Goal: Task Accomplishment & Management: Use online tool/utility

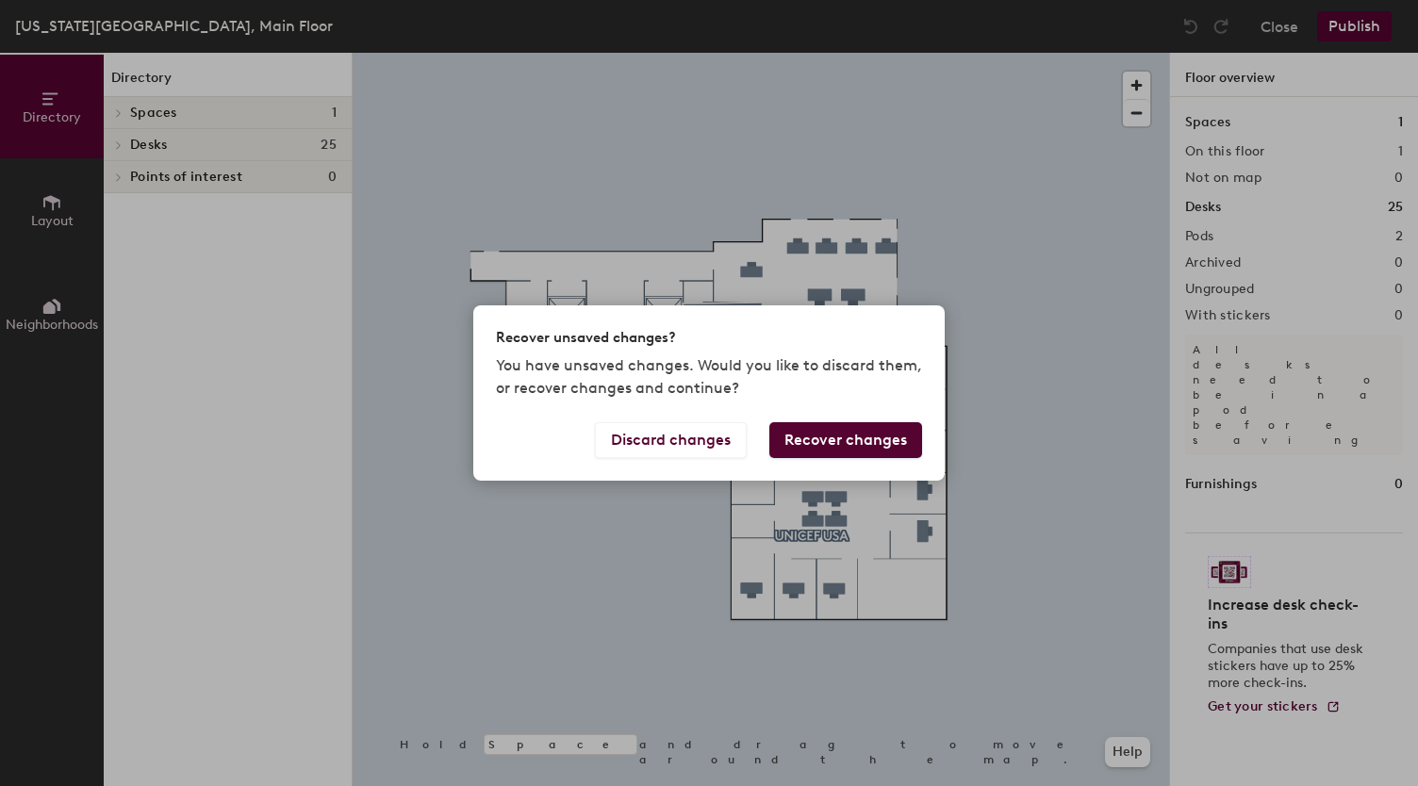
click at [830, 444] on button "Recover changes" at bounding box center [845, 440] width 153 height 36
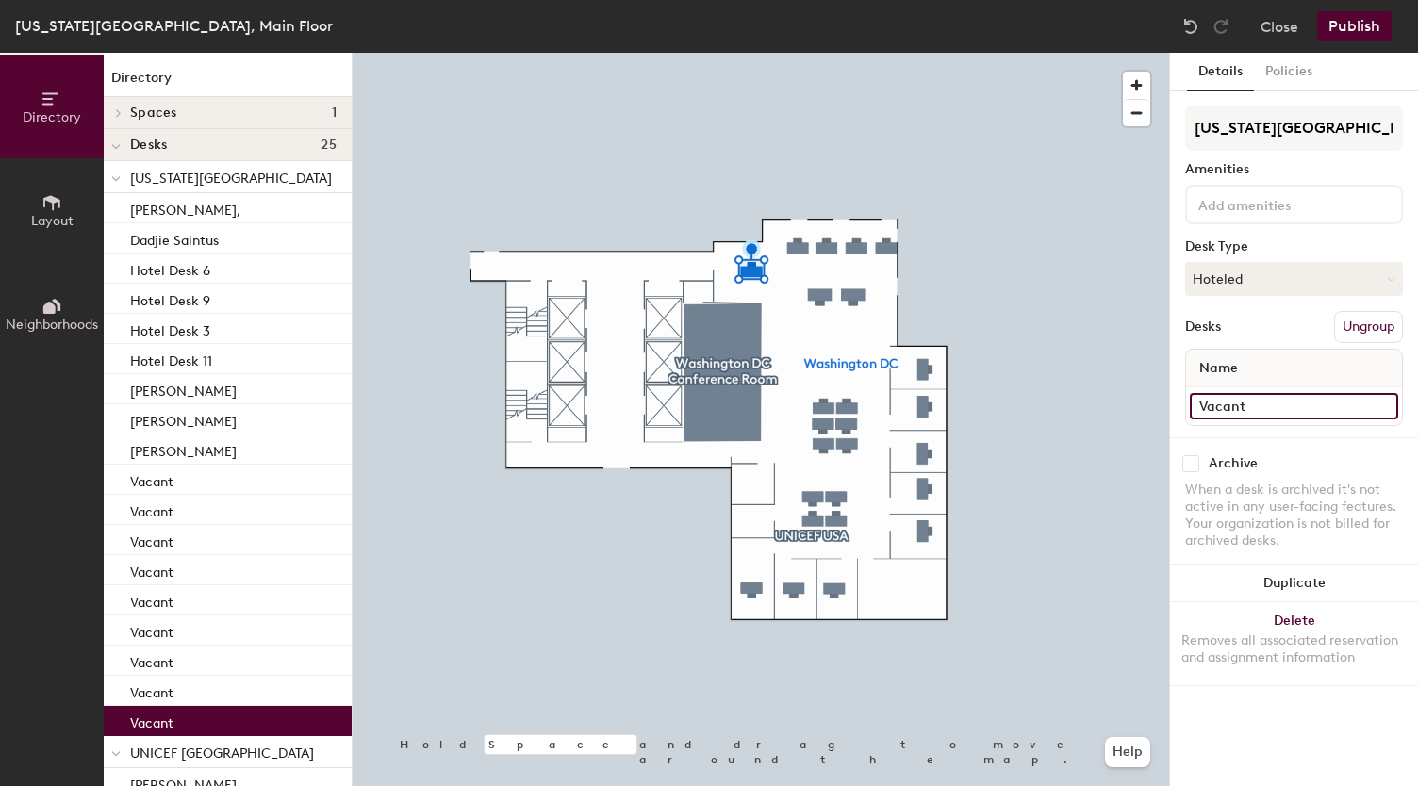
click at [1246, 411] on input "Vacant" at bounding box center [1294, 406] width 208 height 26
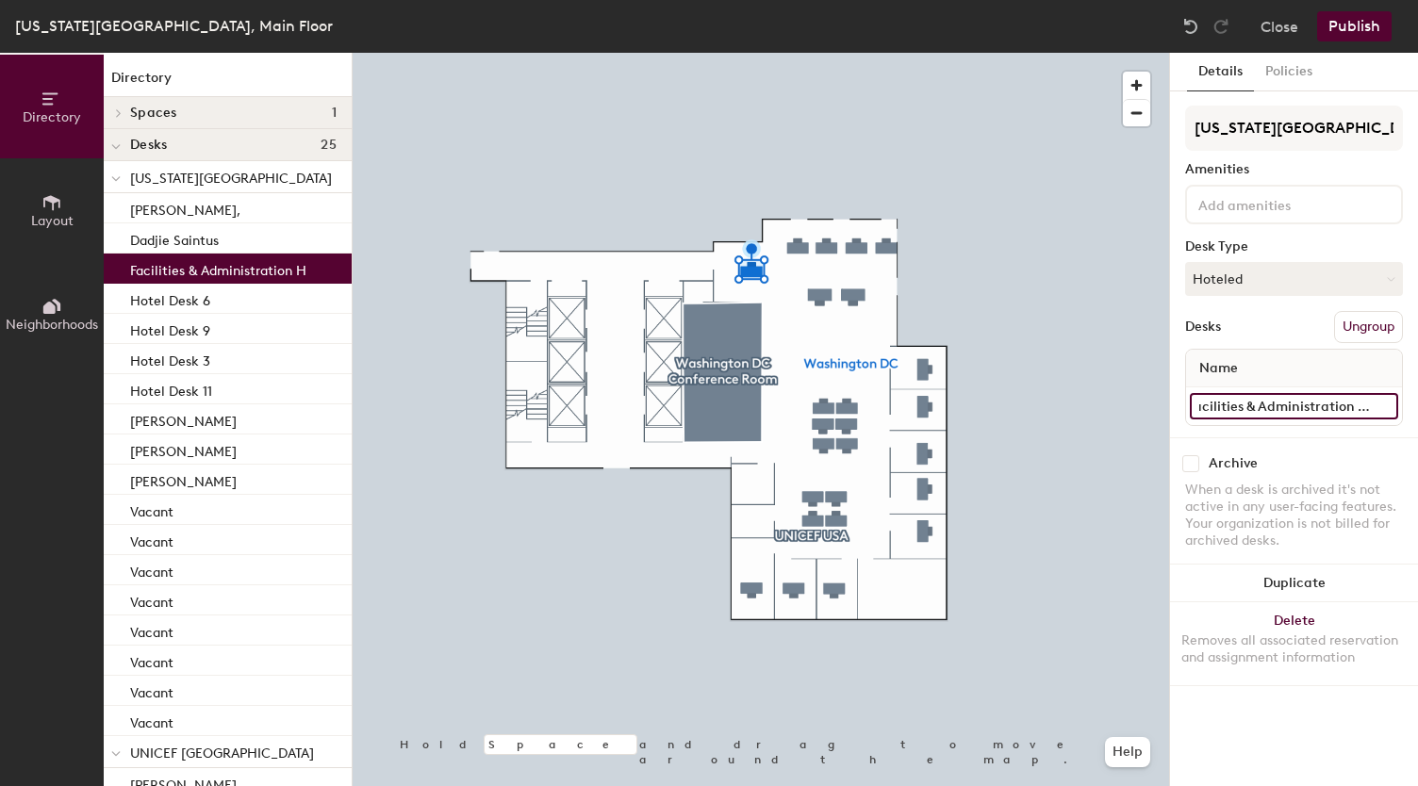
scroll to position [0, 15]
type input "Facilities & Administration Hotel"
click at [1361, 31] on button "Publish" at bounding box center [1354, 26] width 74 height 30
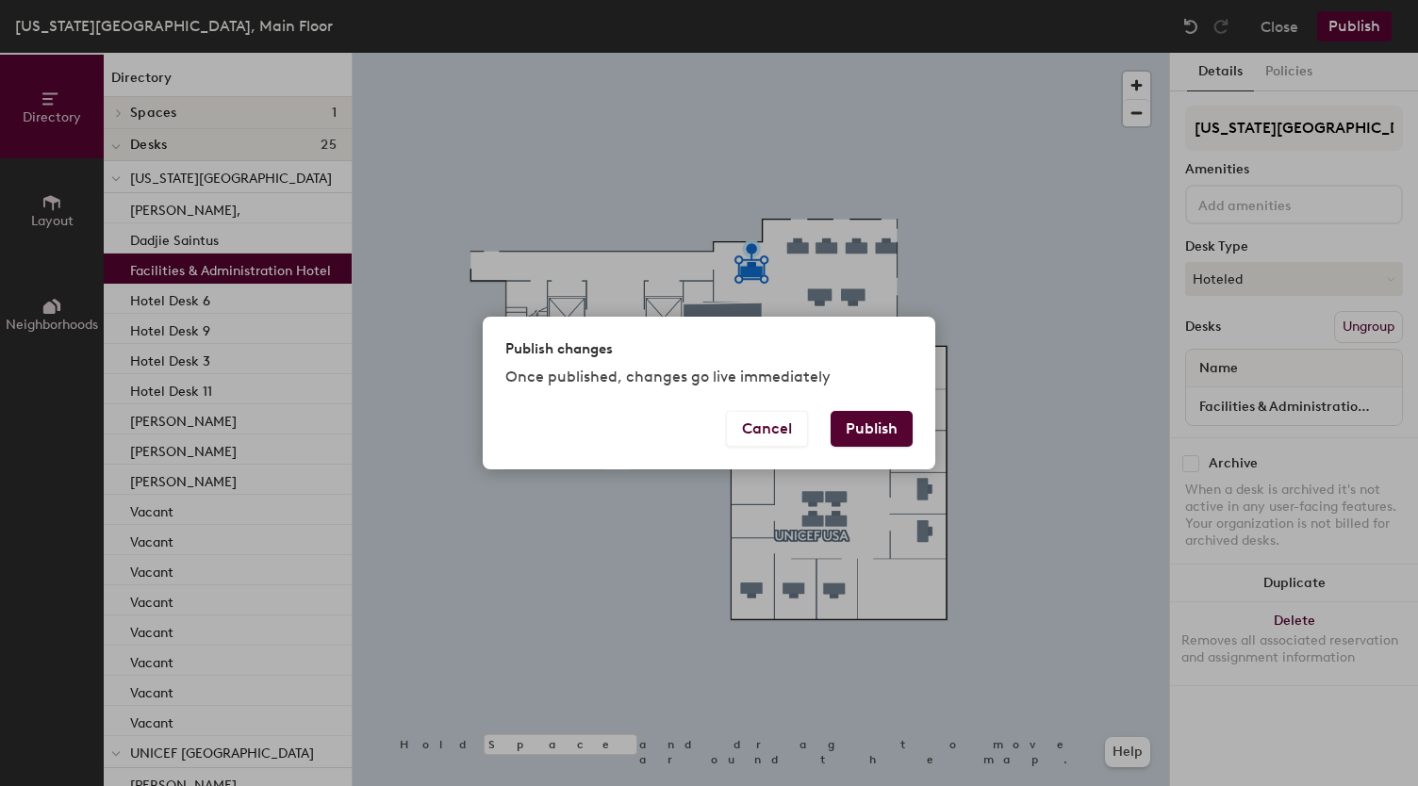
click at [866, 423] on button "Publish" at bounding box center [872, 429] width 82 height 36
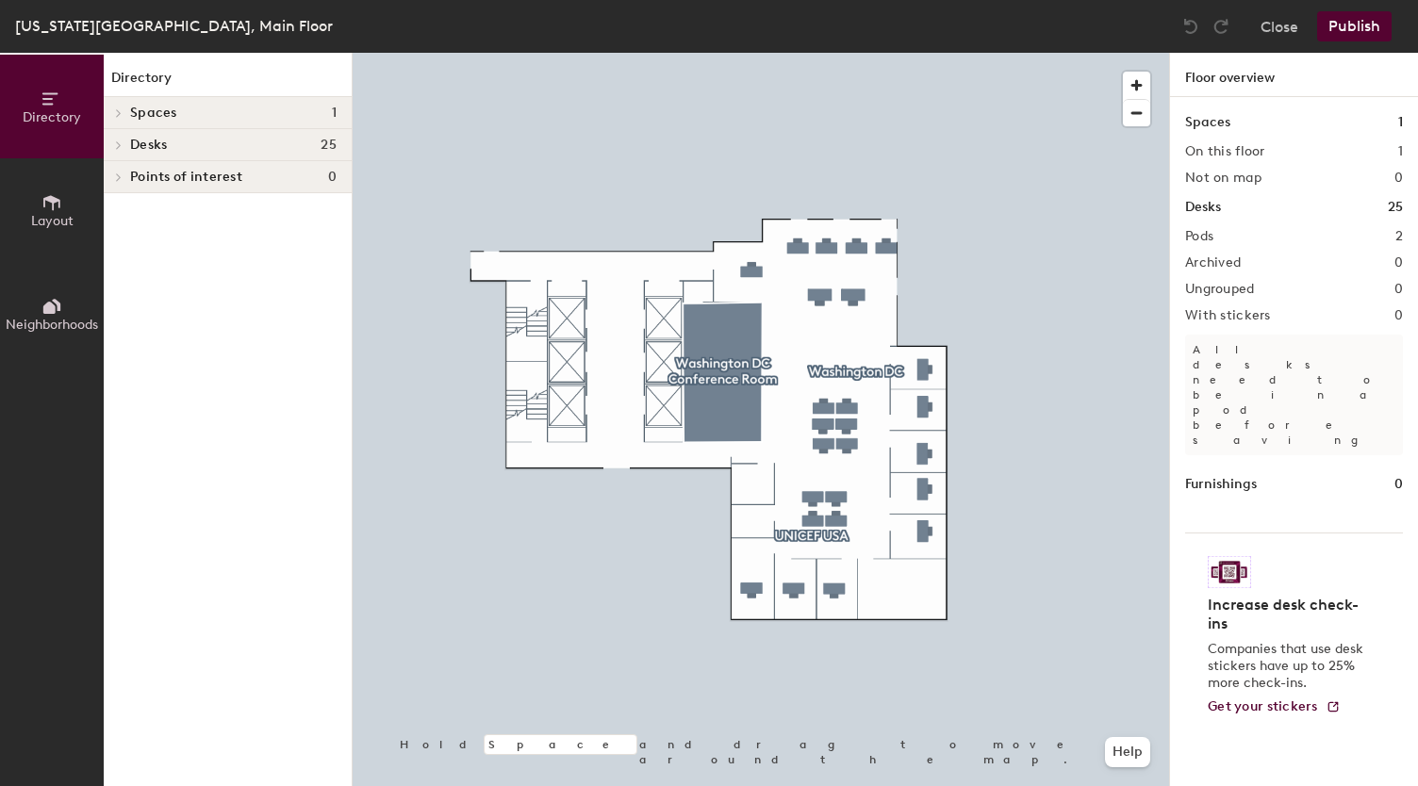
click at [1356, 24] on button "Publish" at bounding box center [1354, 26] width 74 height 30
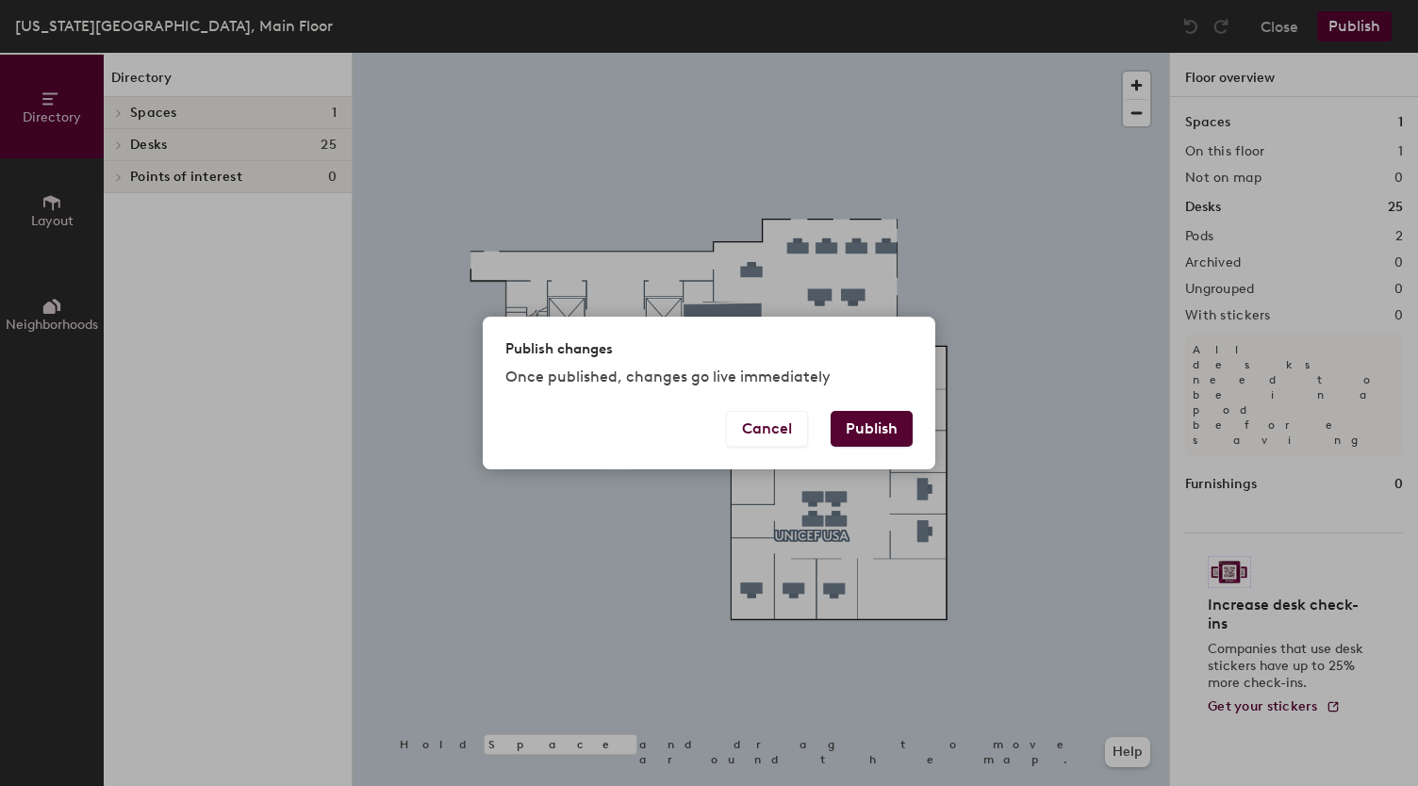
click at [864, 425] on button "Publish" at bounding box center [872, 429] width 82 height 36
